Goal: Transaction & Acquisition: Book appointment/travel/reservation

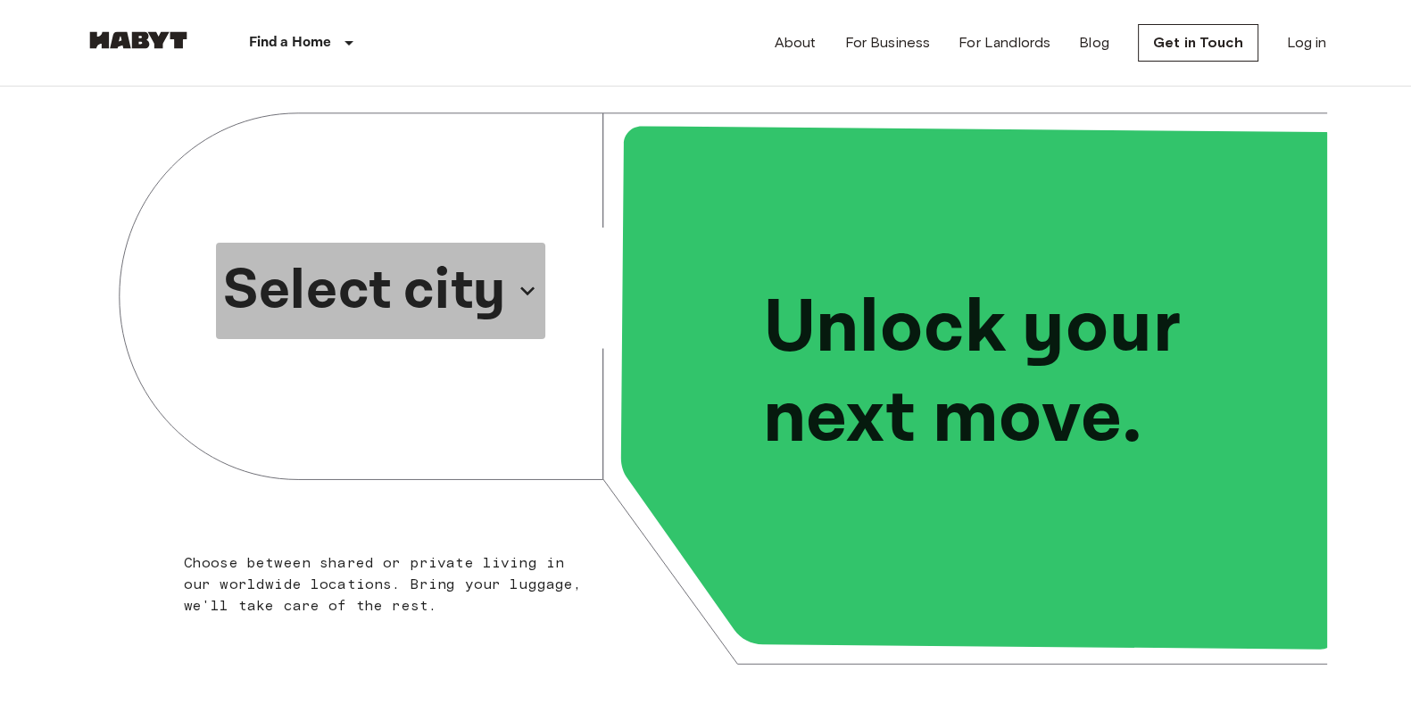
click at [428, 263] on p "Select city" at bounding box center [364, 291] width 283 height 86
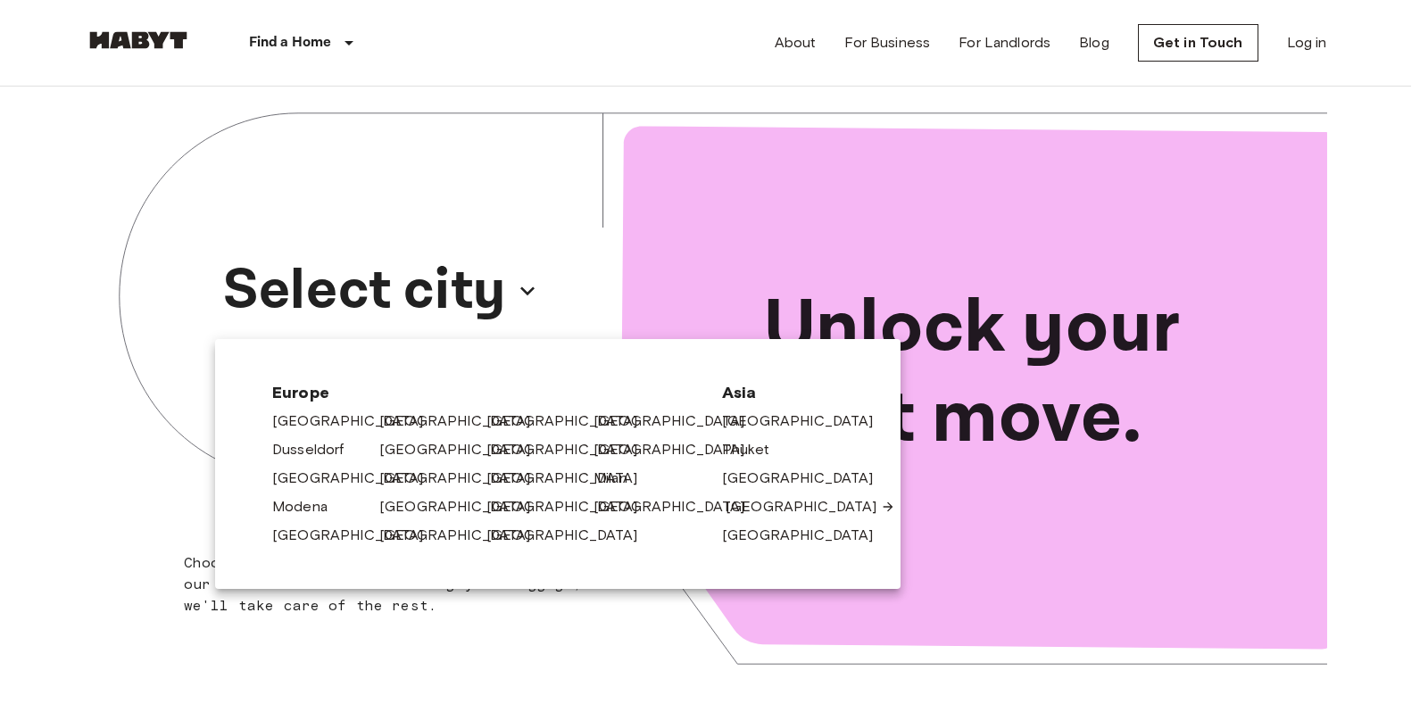
click at [762, 513] on link "[GEOGRAPHIC_DATA]" at bounding box center [810, 506] width 170 height 21
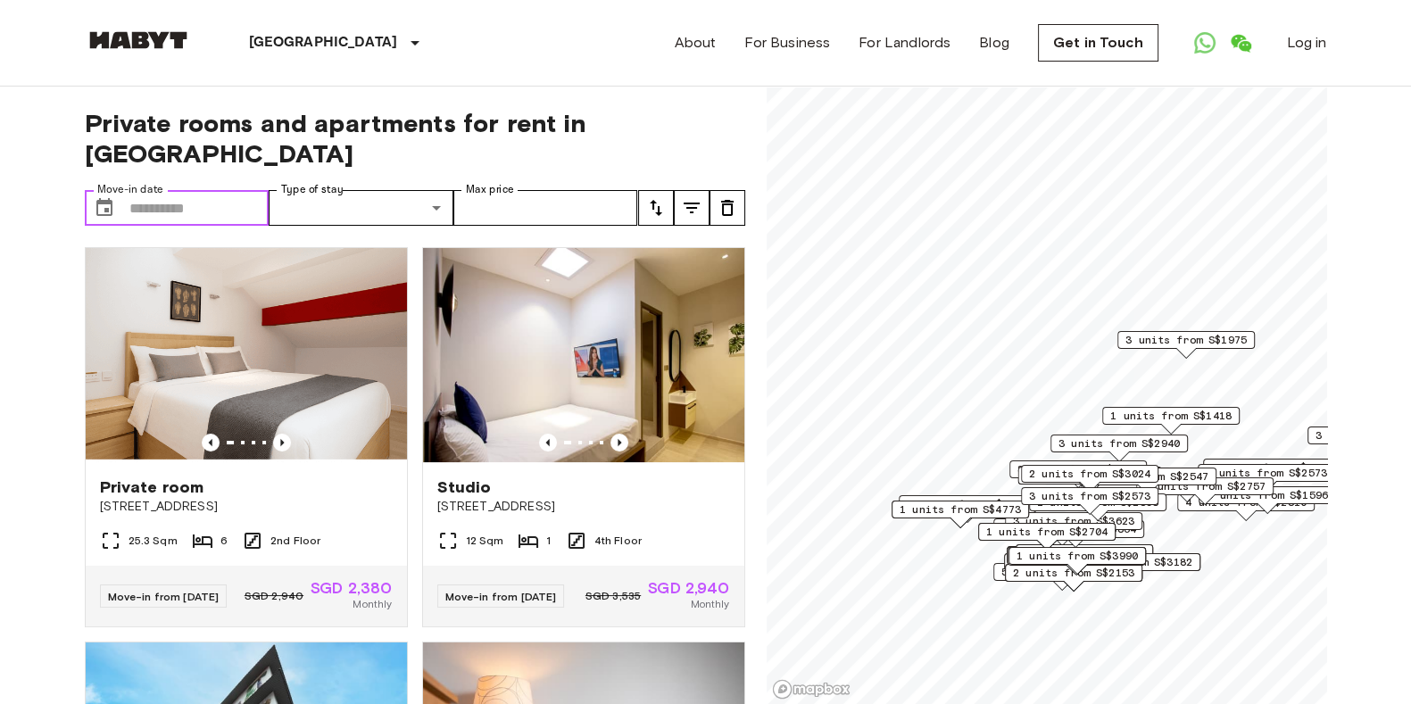
click at [219, 190] on input "Move-in date" at bounding box center [199, 208] width 140 height 36
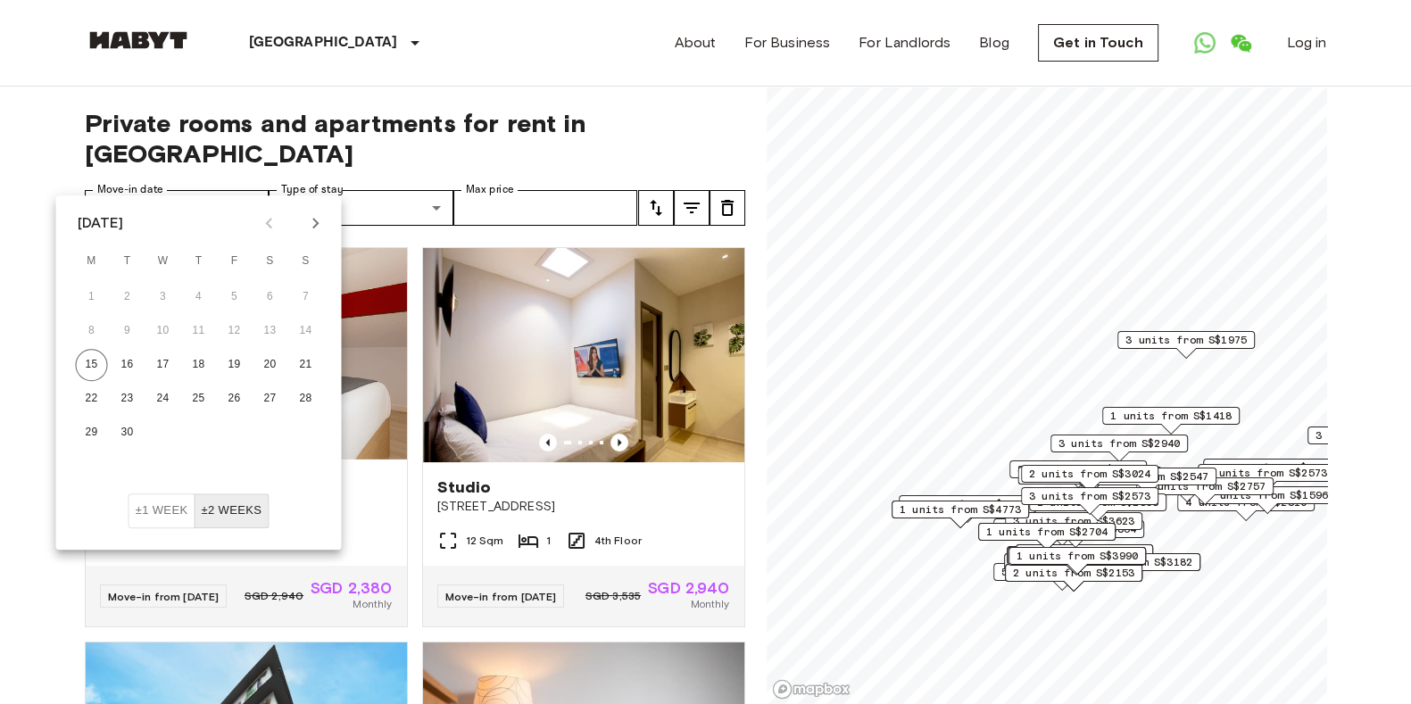
click at [310, 218] on icon "Next month" at bounding box center [315, 222] width 21 height 21
click at [260, 219] on icon "Previous month" at bounding box center [269, 222] width 21 height 21
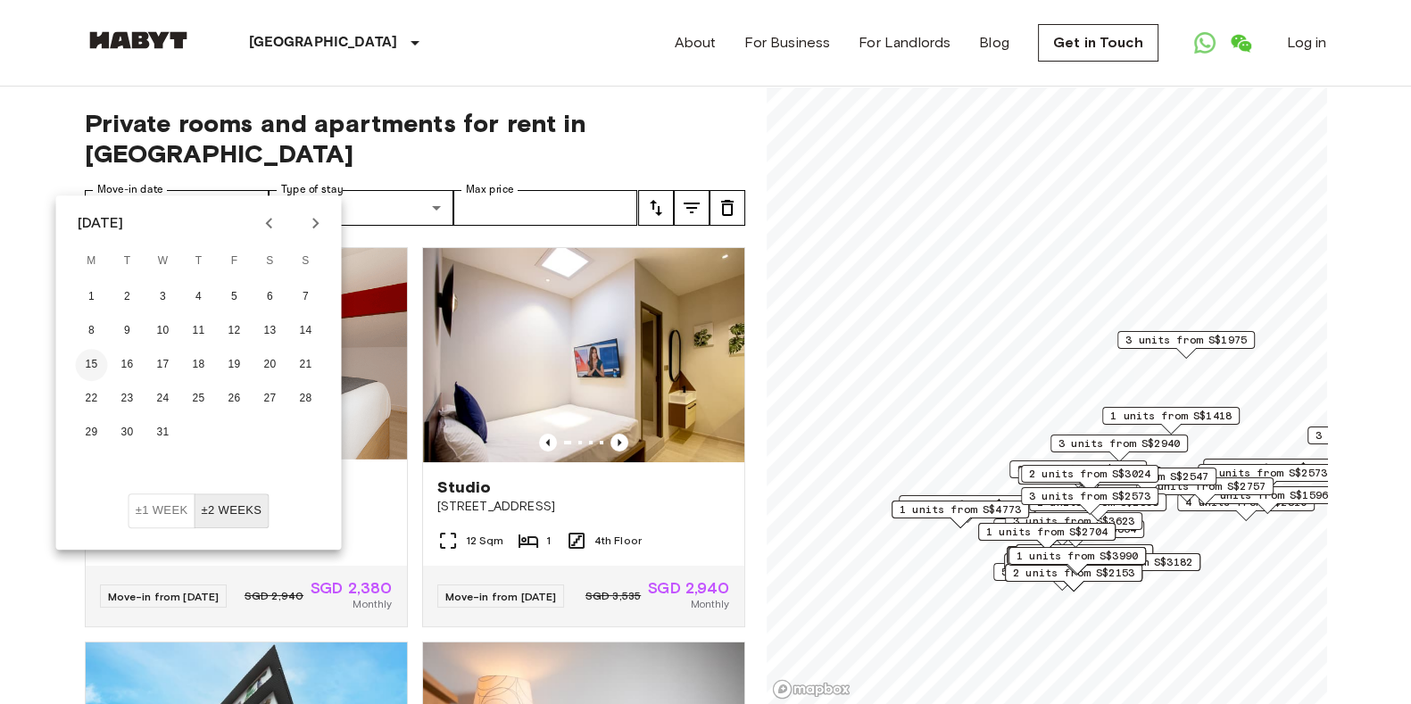
click at [98, 372] on button "15" at bounding box center [92, 365] width 32 height 32
type input "**********"
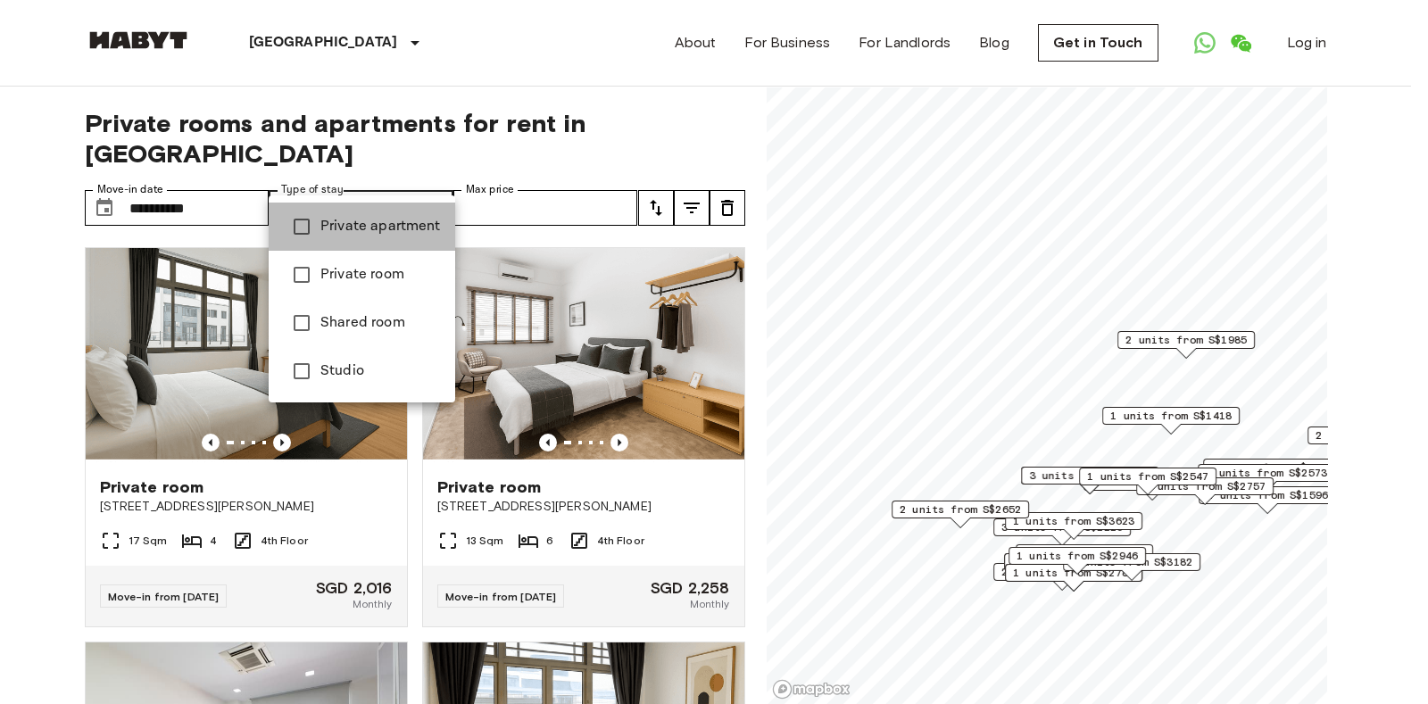
click at [394, 216] on span "Private apartment" at bounding box center [380, 226] width 120 height 21
type input "**********"
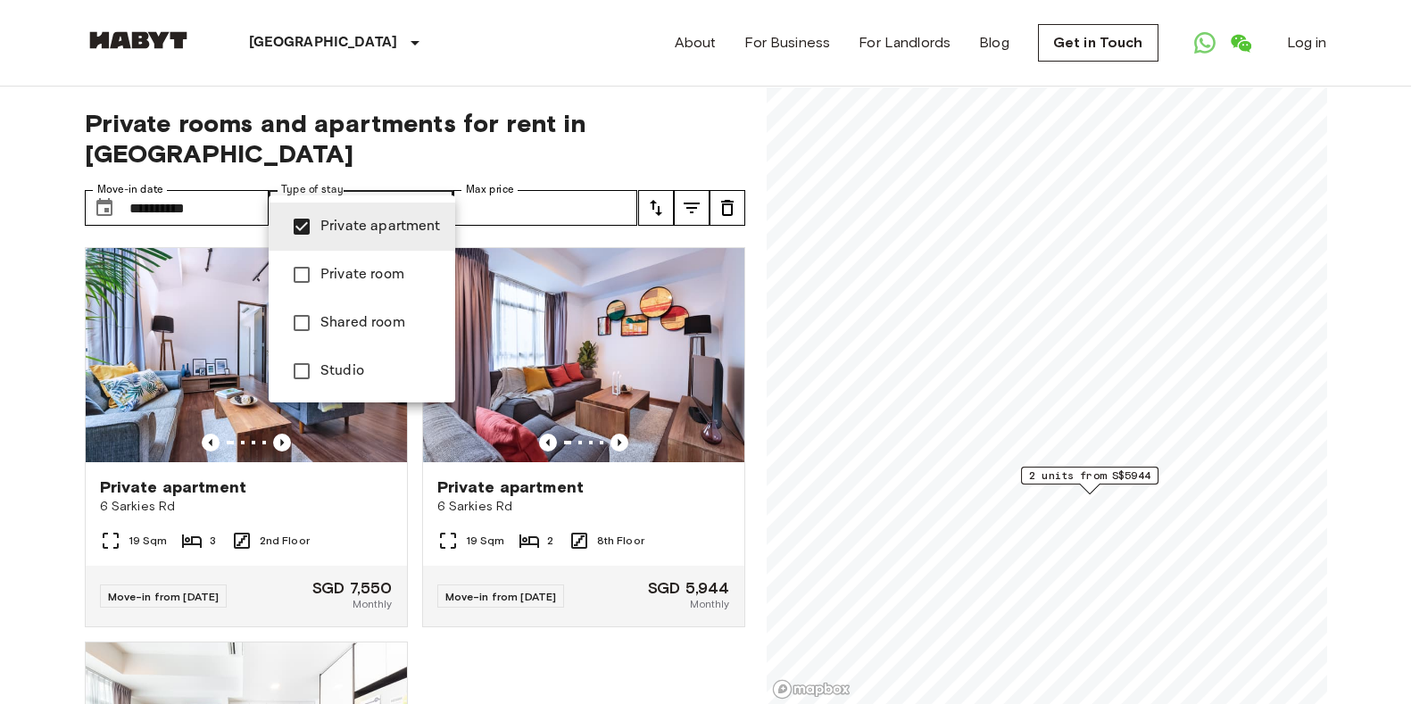
click at [563, 186] on div at bounding box center [714, 352] width 1428 height 704
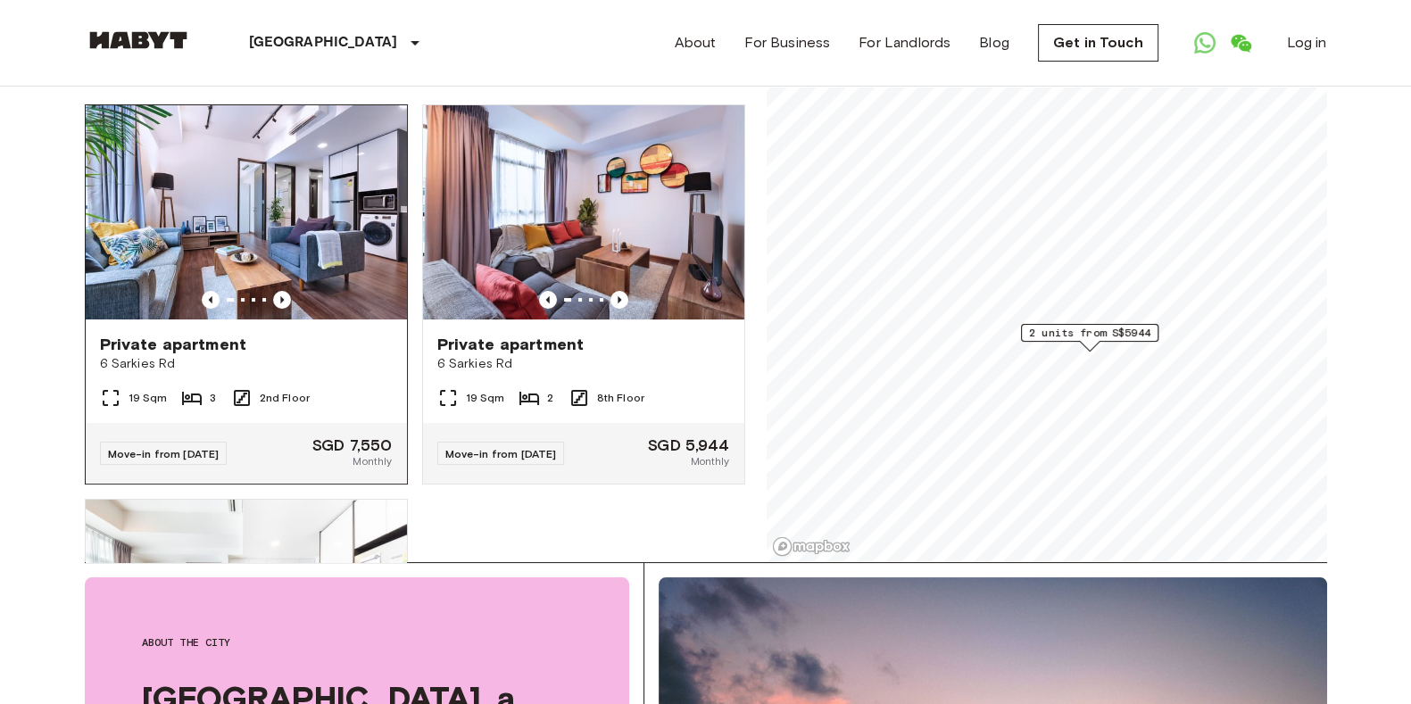
click at [326, 180] on img at bounding box center [246, 212] width 321 height 214
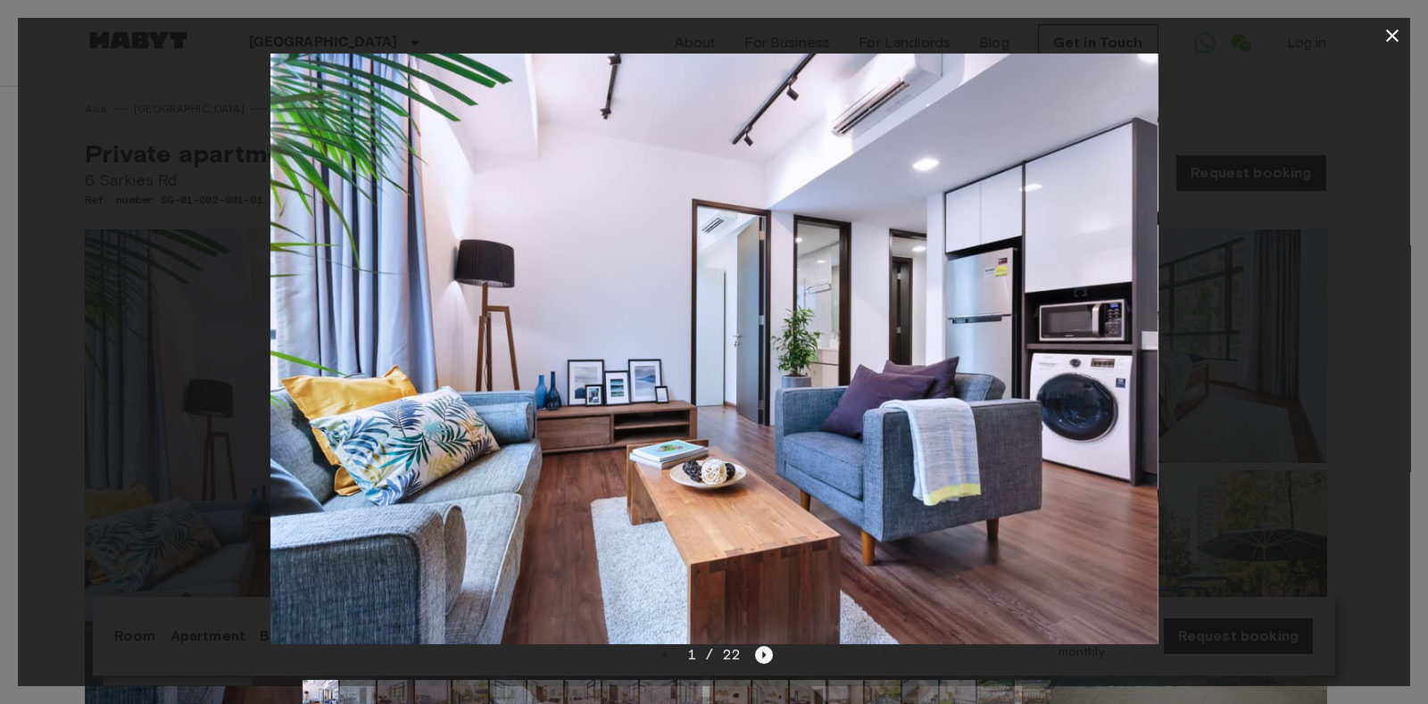
click at [767, 657] on icon "Next image" at bounding box center [764, 655] width 18 height 18
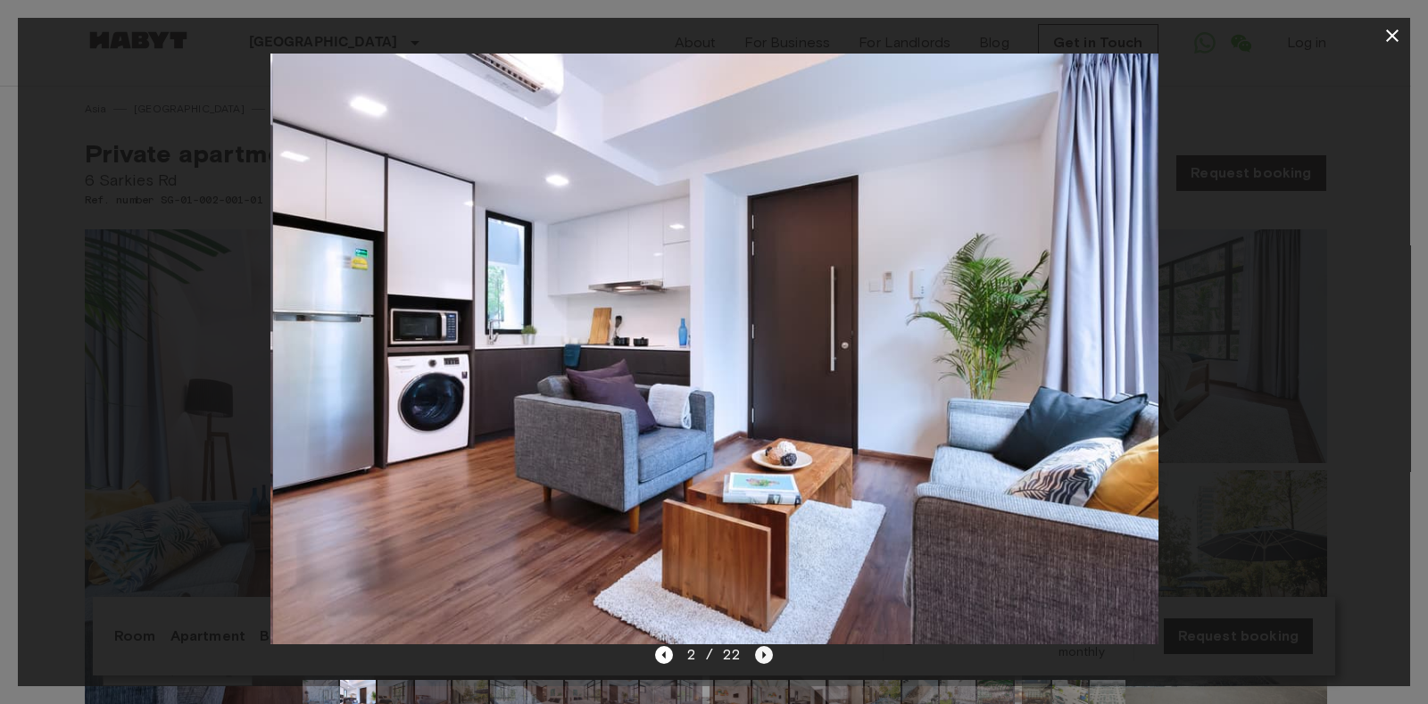
click at [767, 657] on icon "Next image" at bounding box center [764, 655] width 18 height 18
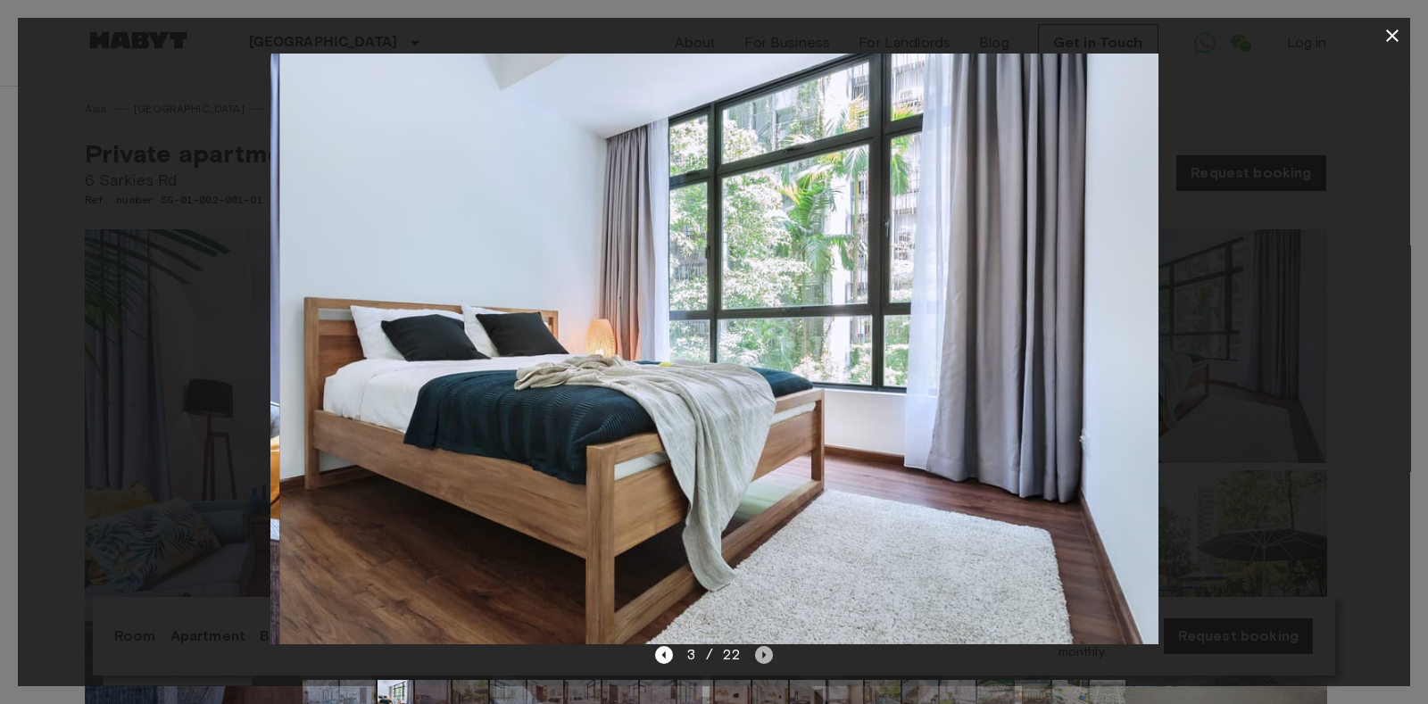
click at [767, 657] on icon "Next image" at bounding box center [764, 655] width 18 height 18
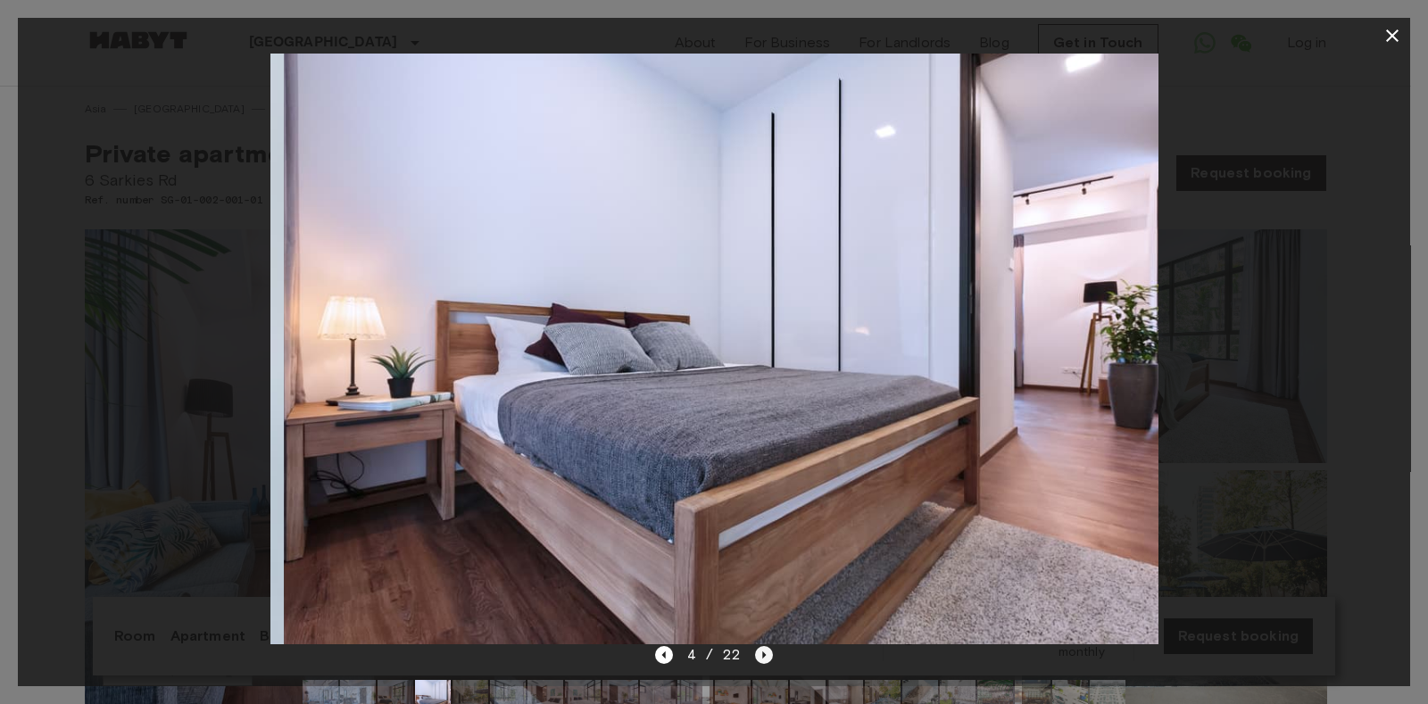
click at [767, 657] on icon "Next image" at bounding box center [764, 655] width 18 height 18
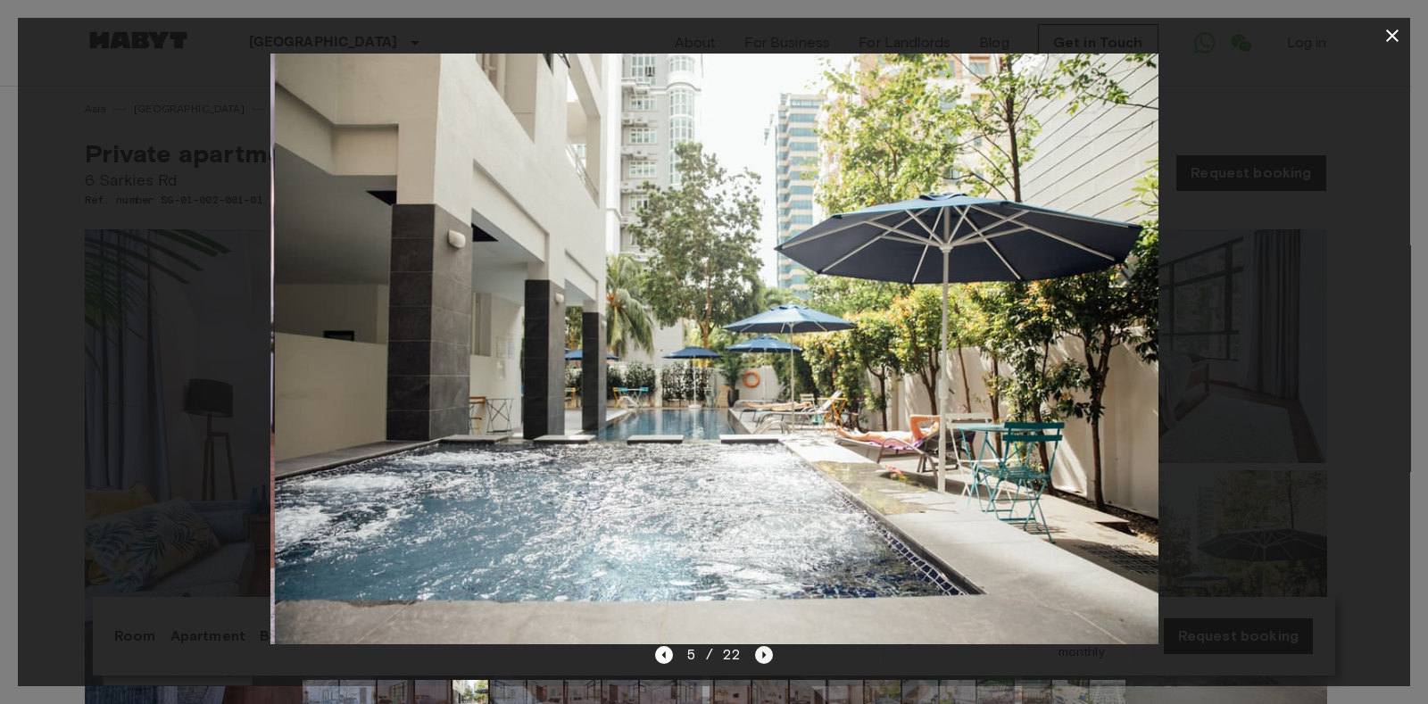
click at [767, 657] on icon "Next image" at bounding box center [764, 655] width 18 height 18
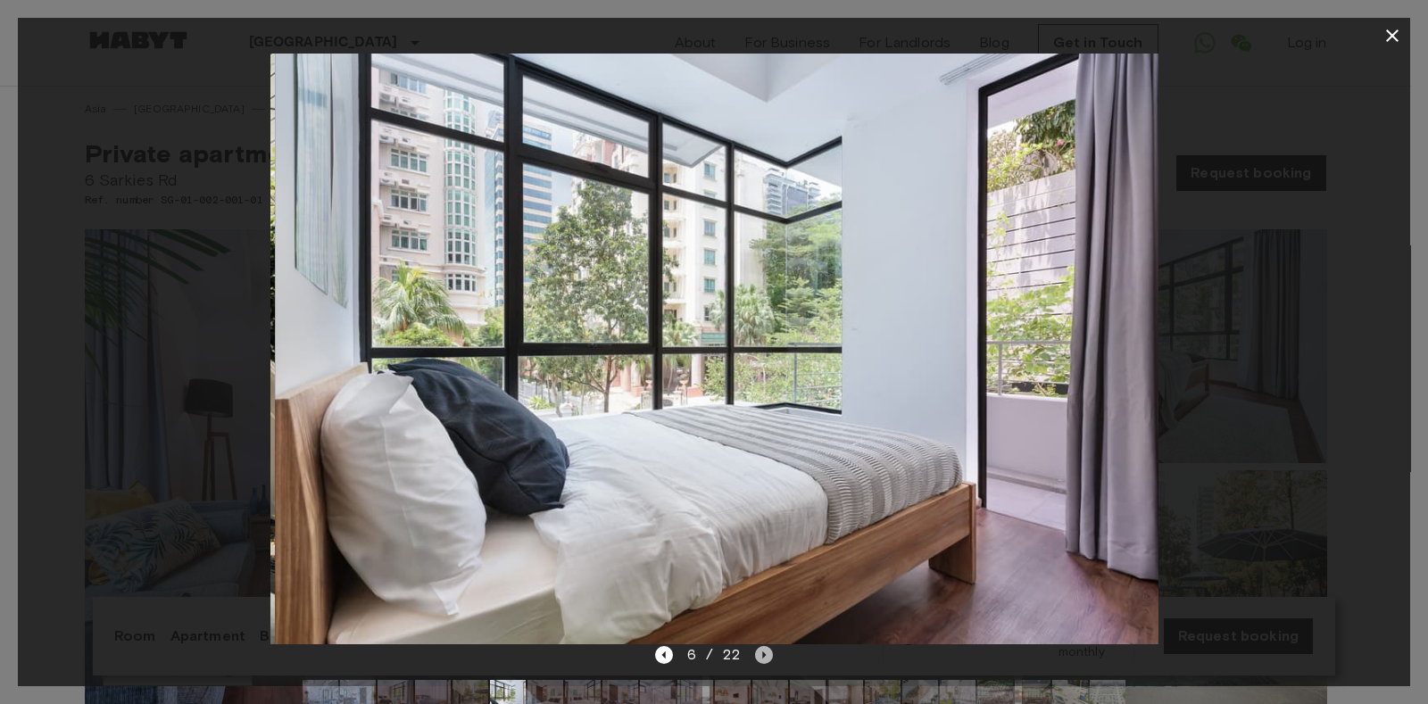
click at [767, 657] on icon "Next image" at bounding box center [764, 655] width 18 height 18
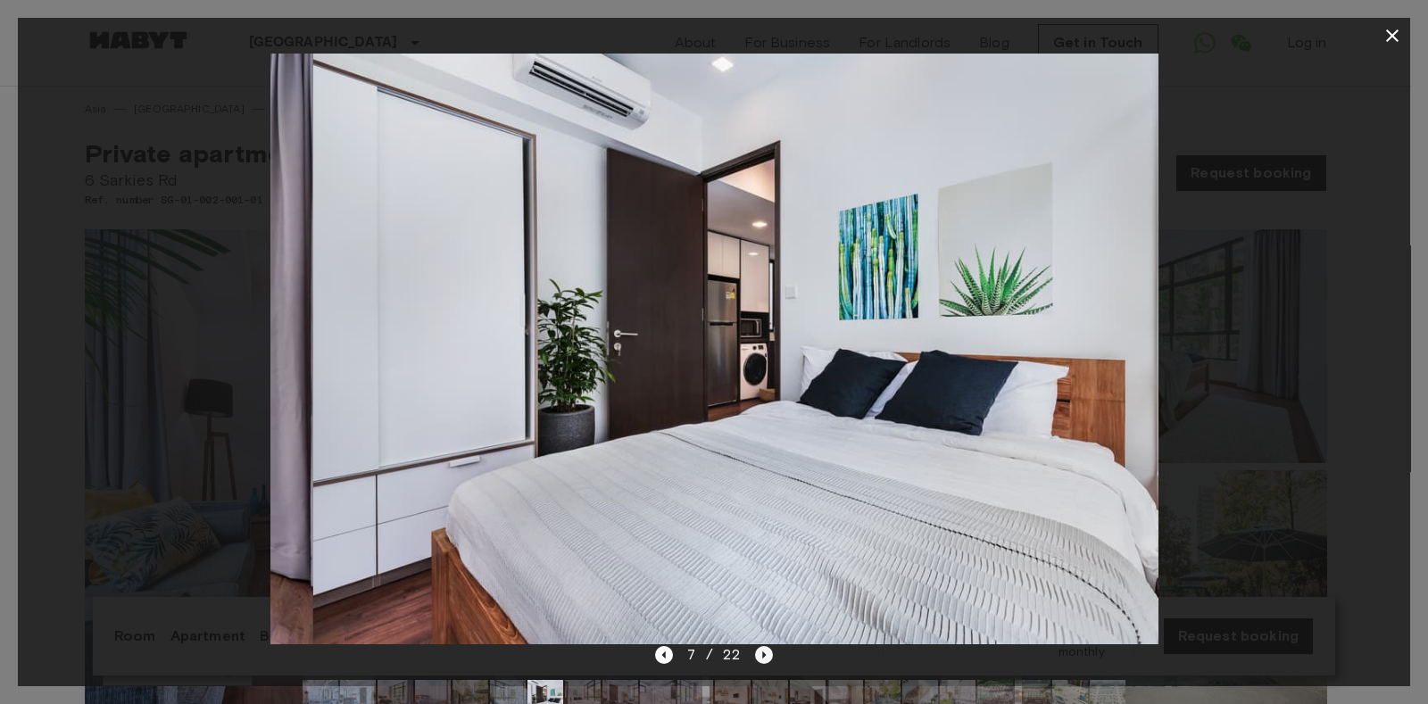
click at [767, 657] on icon "Next image" at bounding box center [764, 655] width 18 height 18
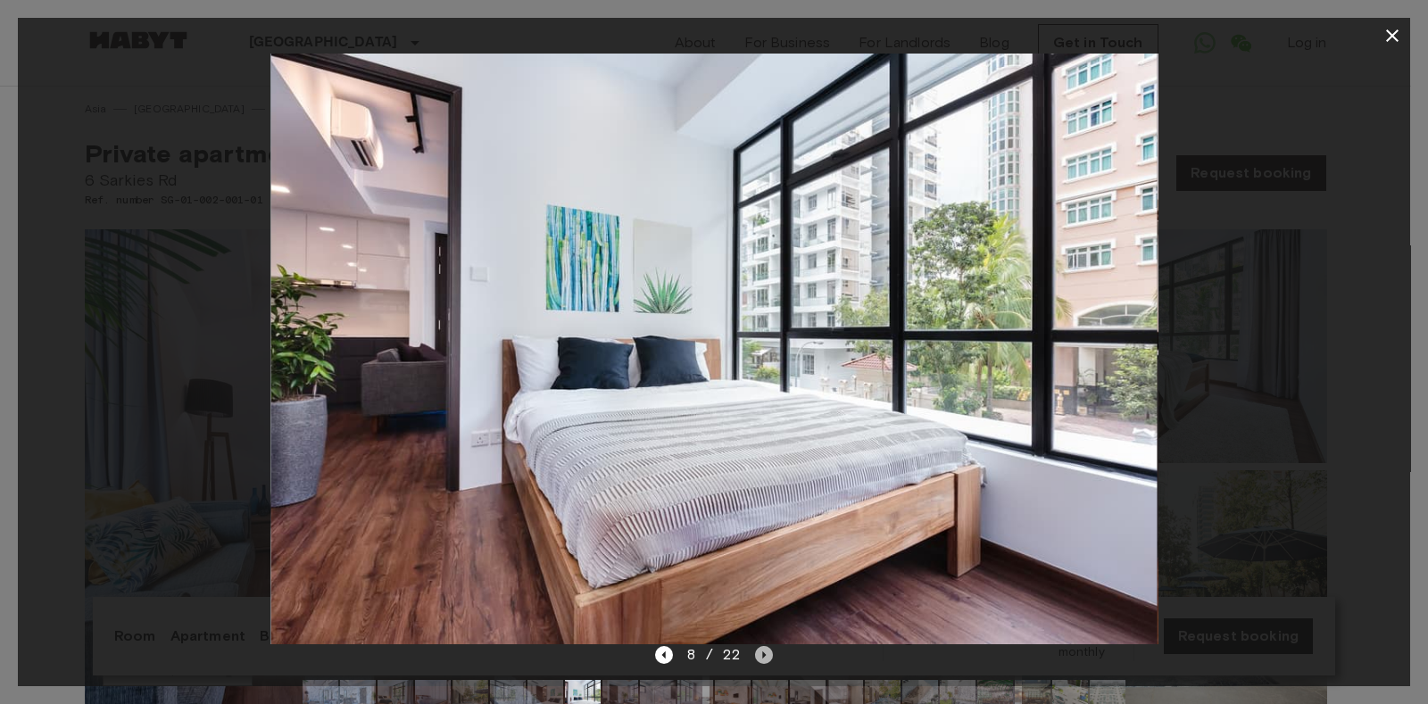
click at [767, 657] on icon "Next image" at bounding box center [764, 655] width 18 height 18
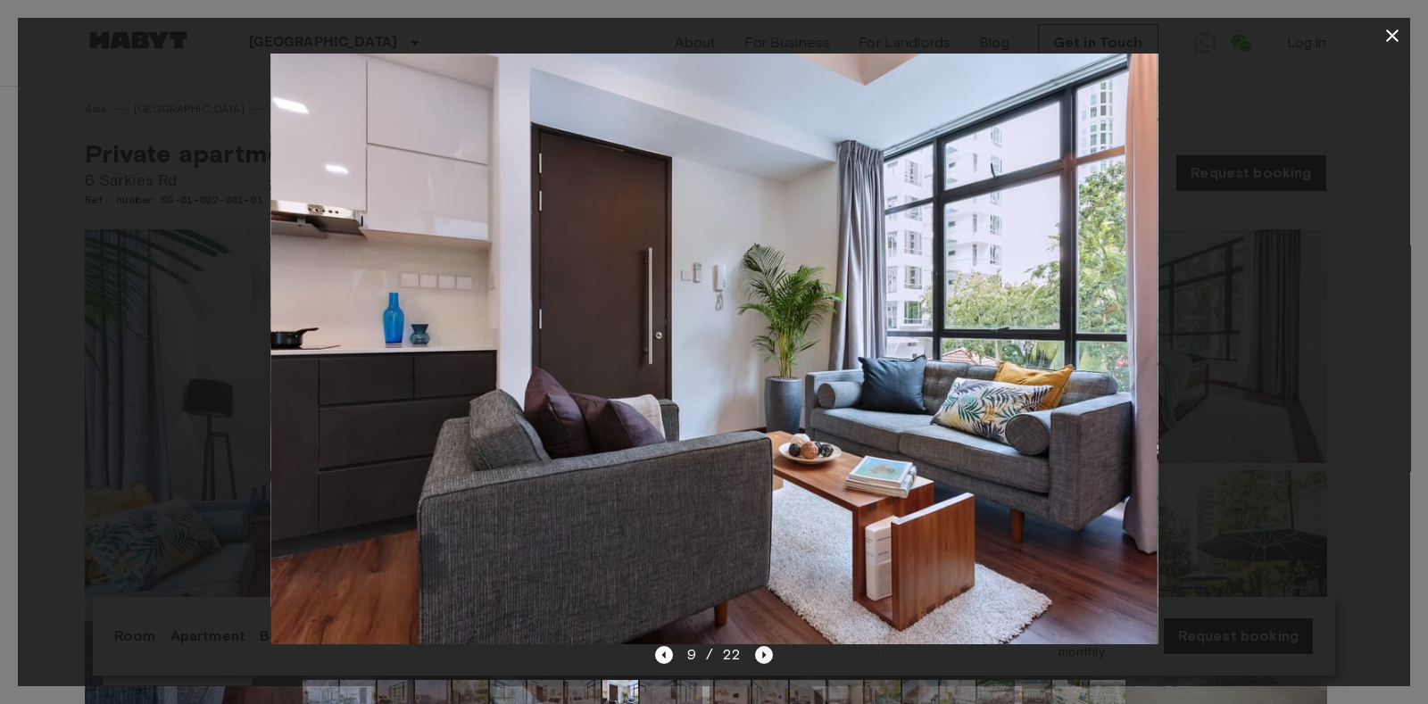
click at [761, 659] on icon "Next image" at bounding box center [764, 655] width 18 height 18
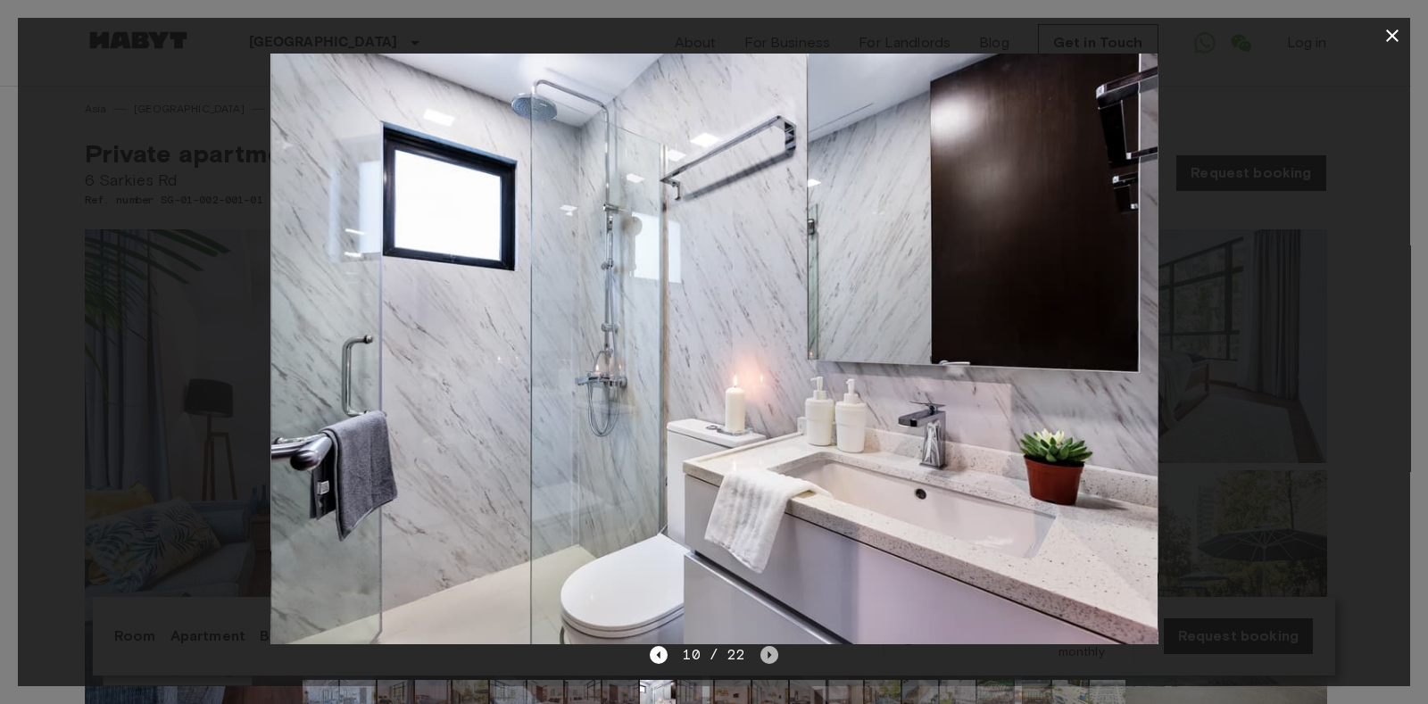
click at [761, 659] on icon "Next image" at bounding box center [769, 655] width 18 height 18
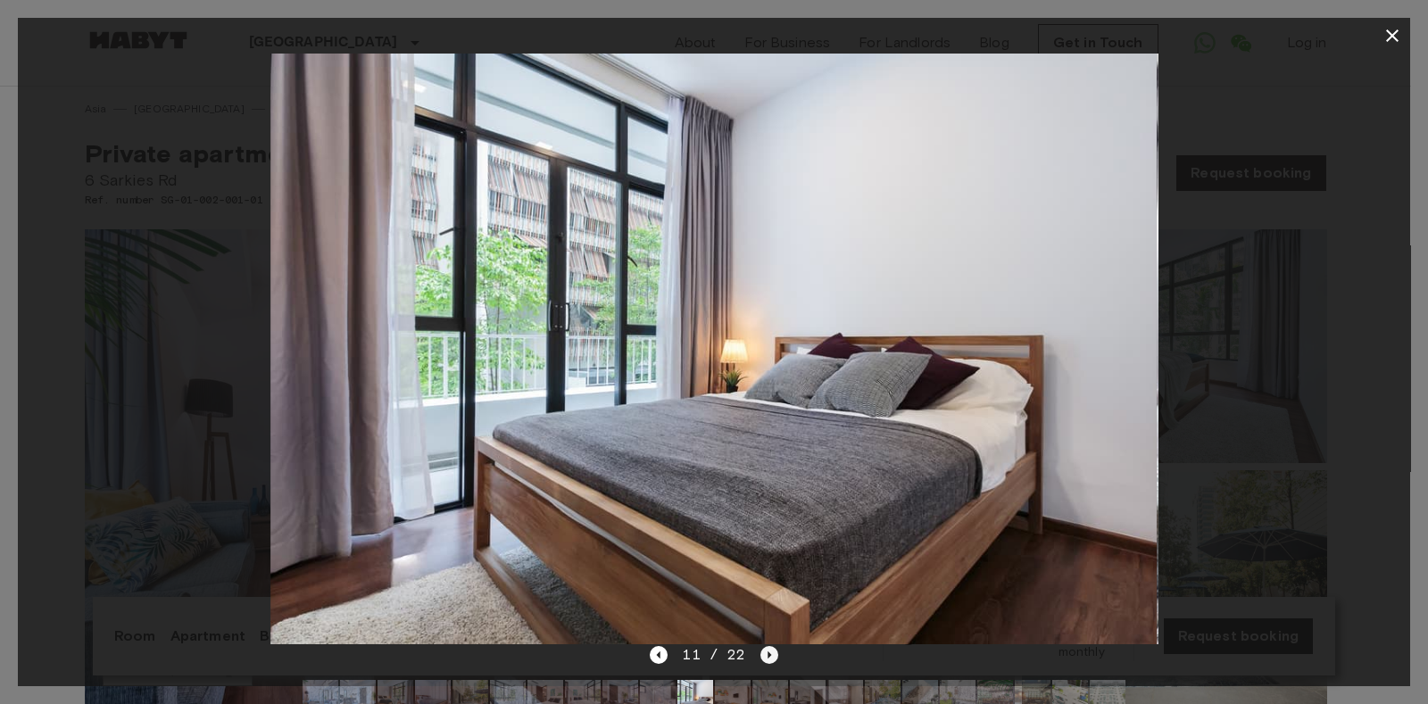
click at [761, 659] on icon "Next image" at bounding box center [769, 655] width 18 height 18
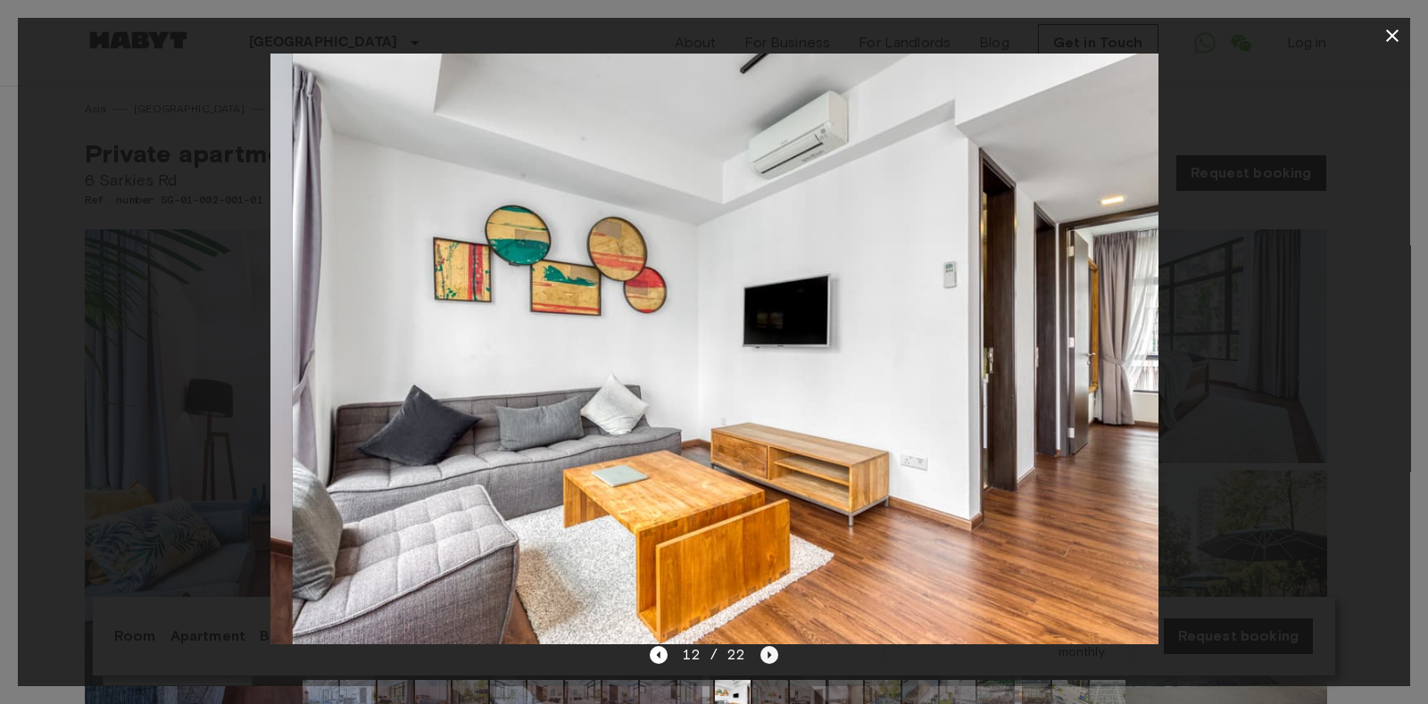
click at [761, 659] on icon "Next image" at bounding box center [769, 655] width 18 height 18
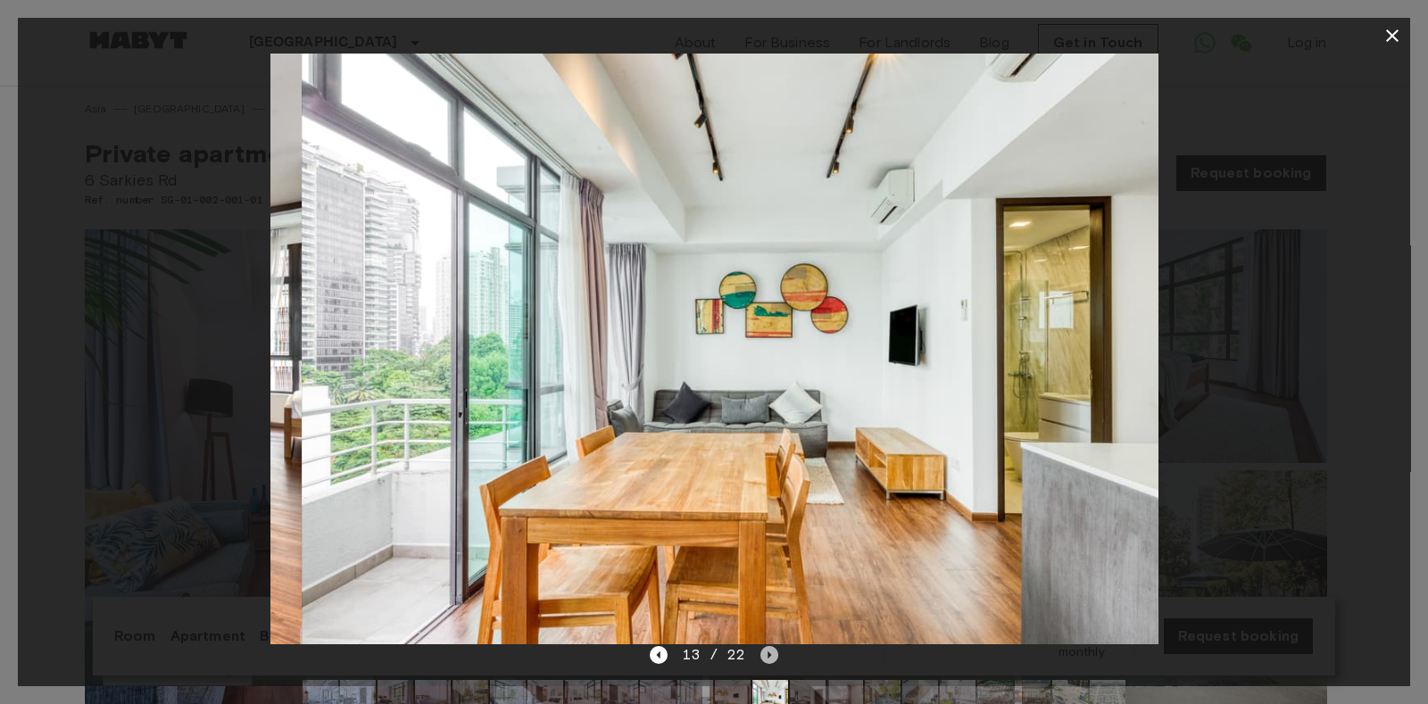
click at [761, 654] on icon "Next image" at bounding box center [769, 655] width 18 height 18
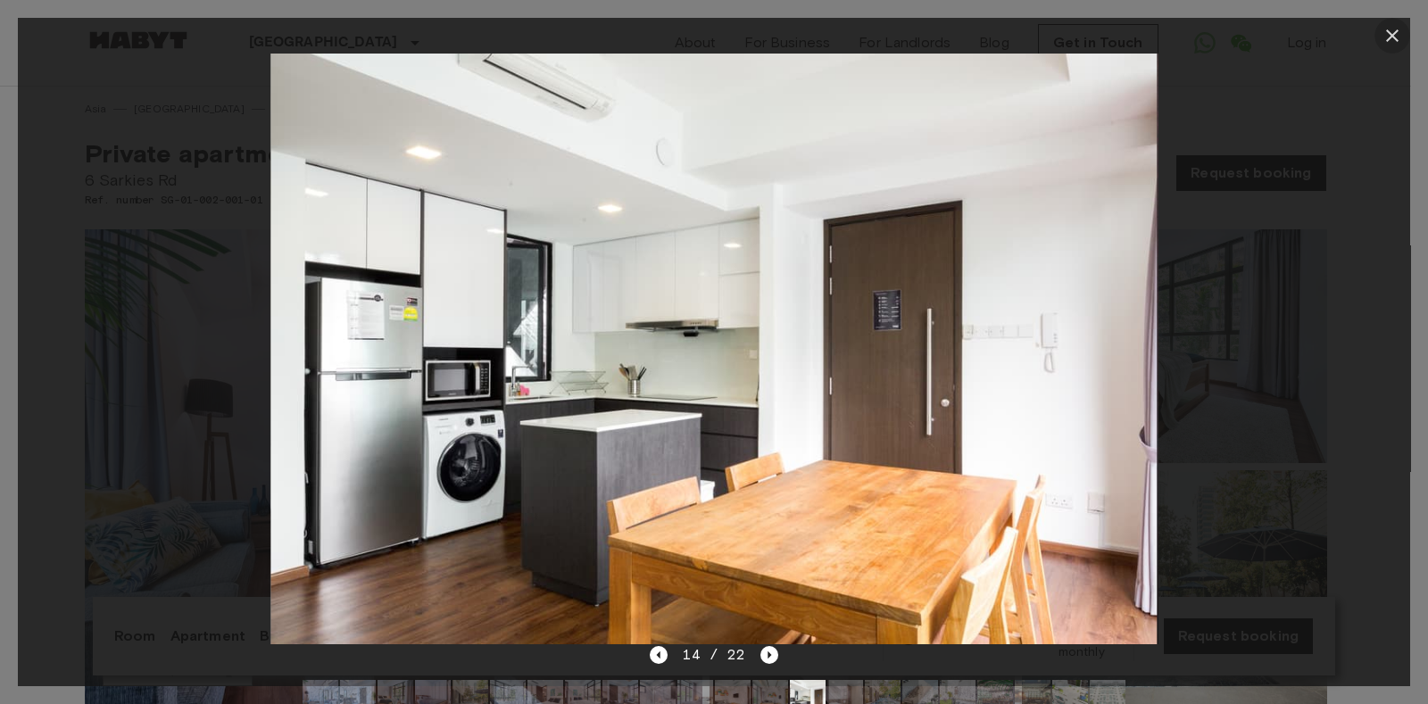
click at [1389, 39] on icon "button" at bounding box center [1391, 35] width 21 height 21
